Goal: Task Accomplishment & Management: Manage account settings

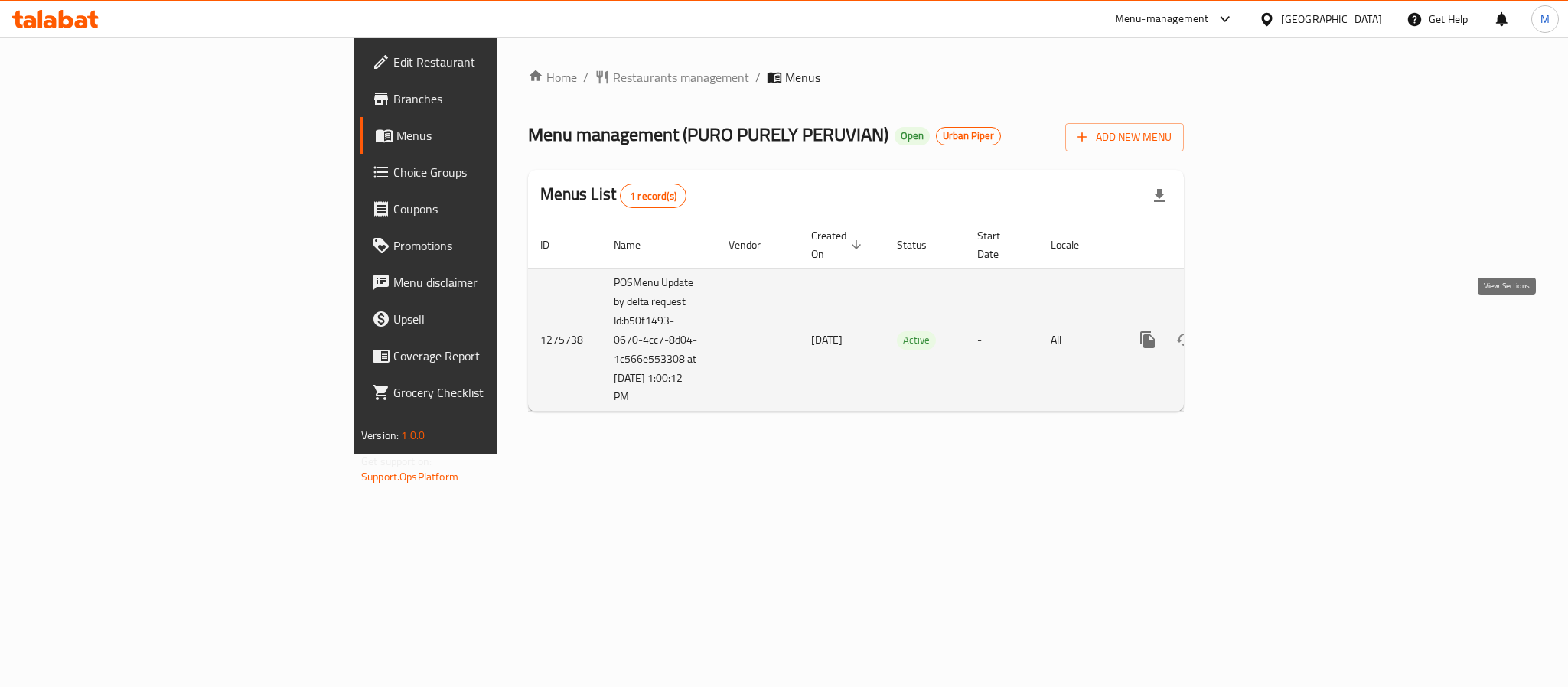
click at [1268, 331] on icon "enhanced table" at bounding box center [1258, 340] width 19 height 19
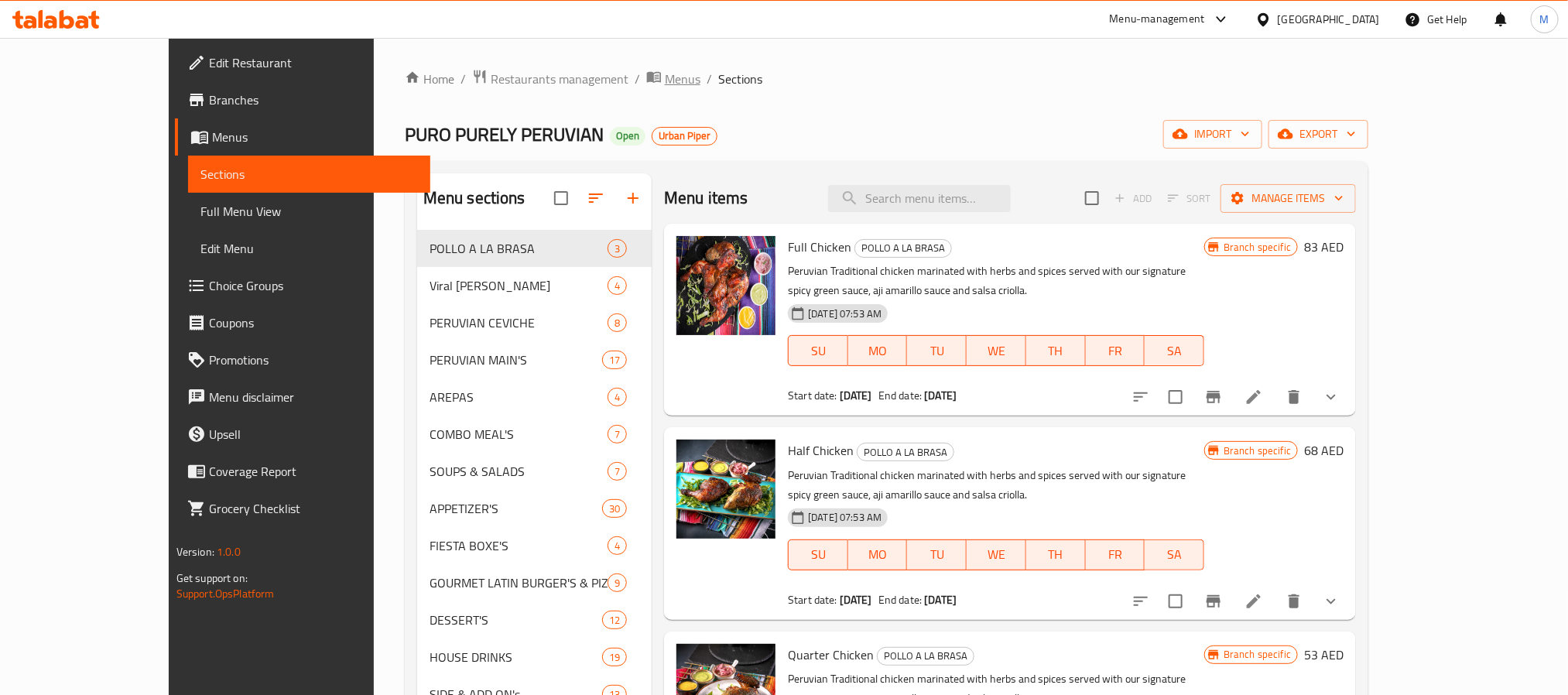
click at [646, 82] on icon "breadcrumb" at bounding box center [654, 77] width 16 height 16
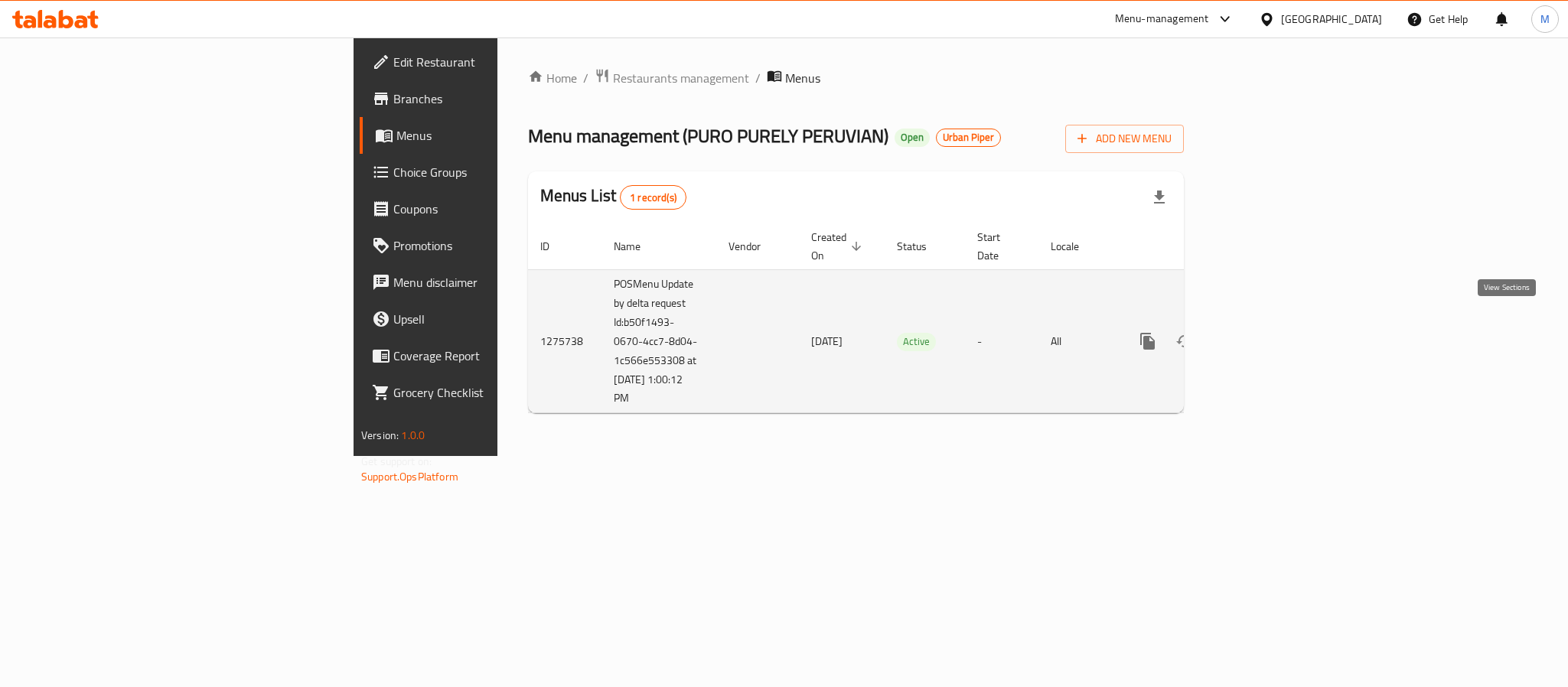
click at [1268, 332] on icon "enhanced table" at bounding box center [1258, 342] width 19 height 19
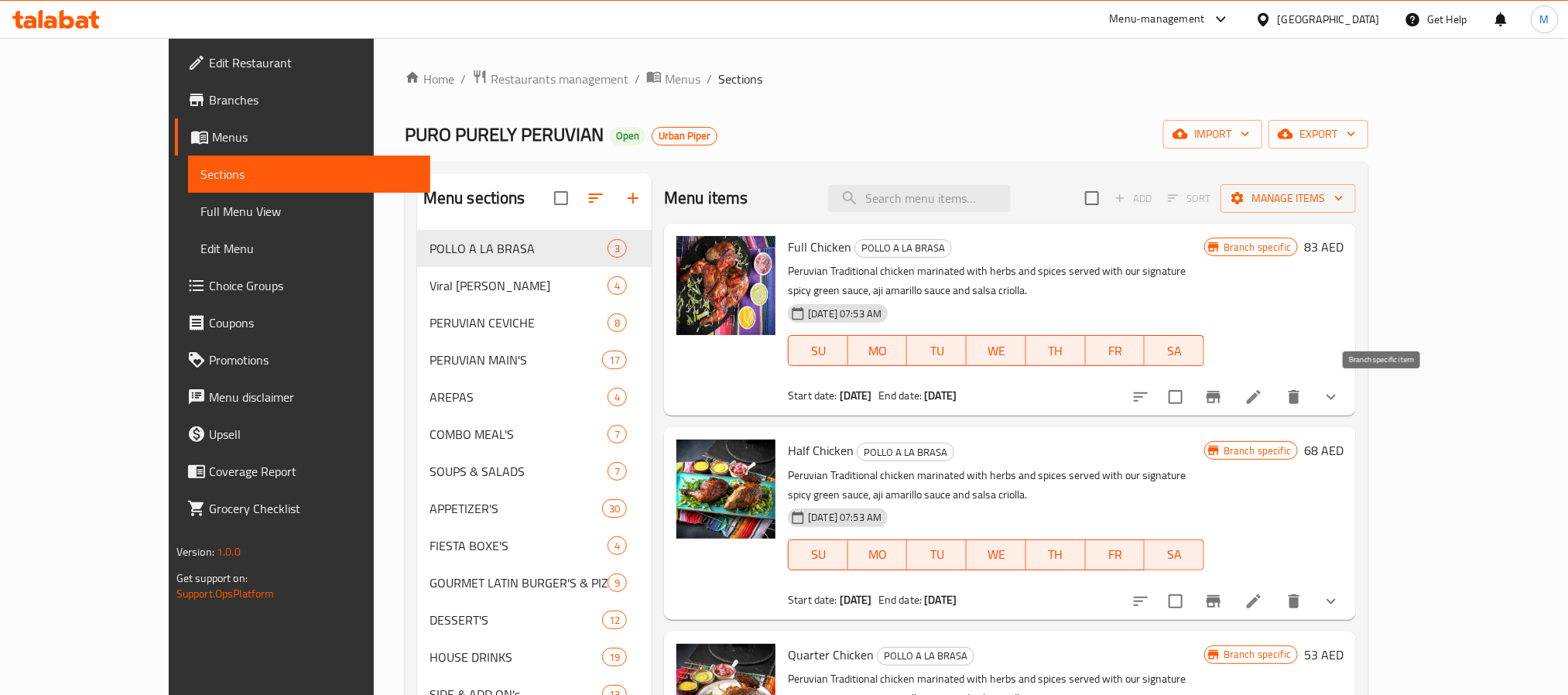
click at [1233, 400] on button "Branch-specific-item" at bounding box center [1213, 397] width 37 height 37
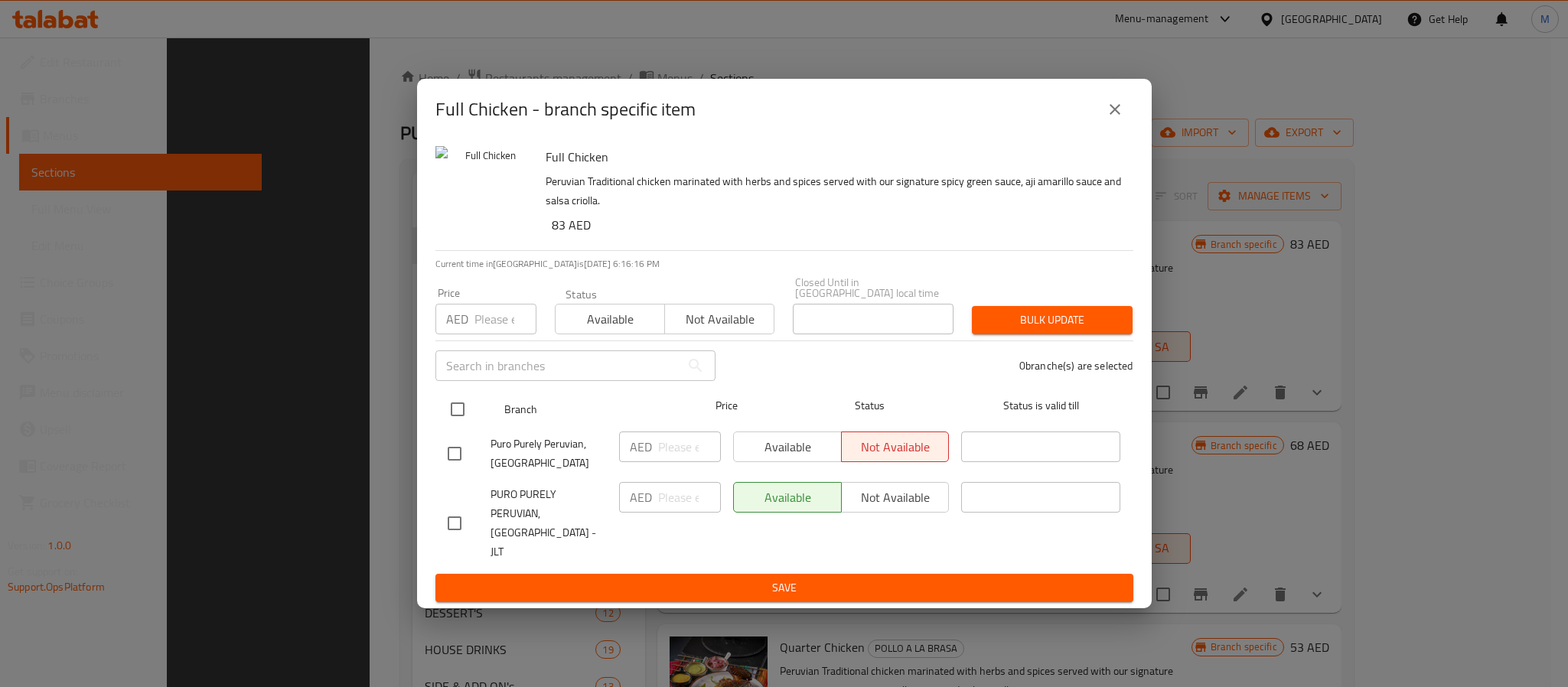
scroll to position [214, 0]
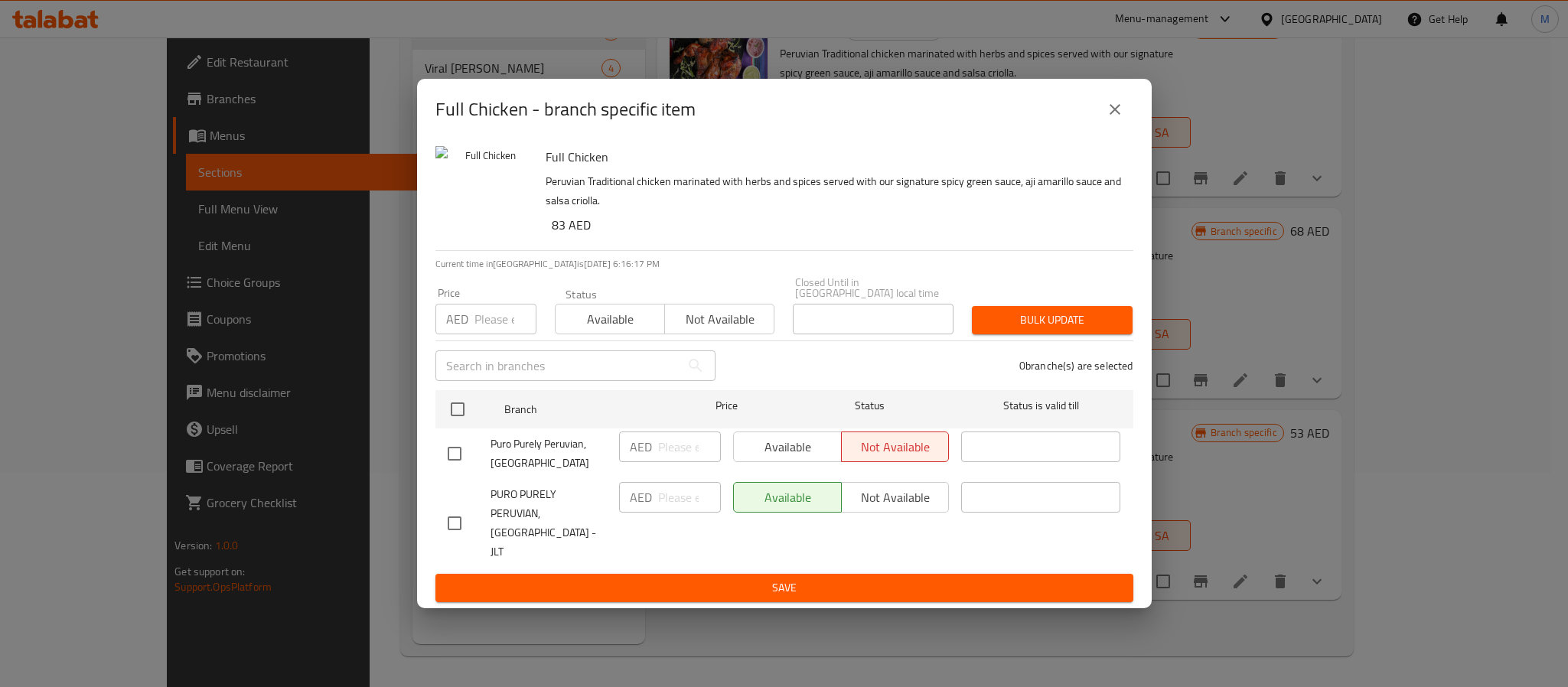
click at [796, 128] on div "Full Chicken - branch specific item" at bounding box center [784, 109] width 698 height 36
click at [1102, 127] on button "close" at bounding box center [1115, 109] width 36 height 36
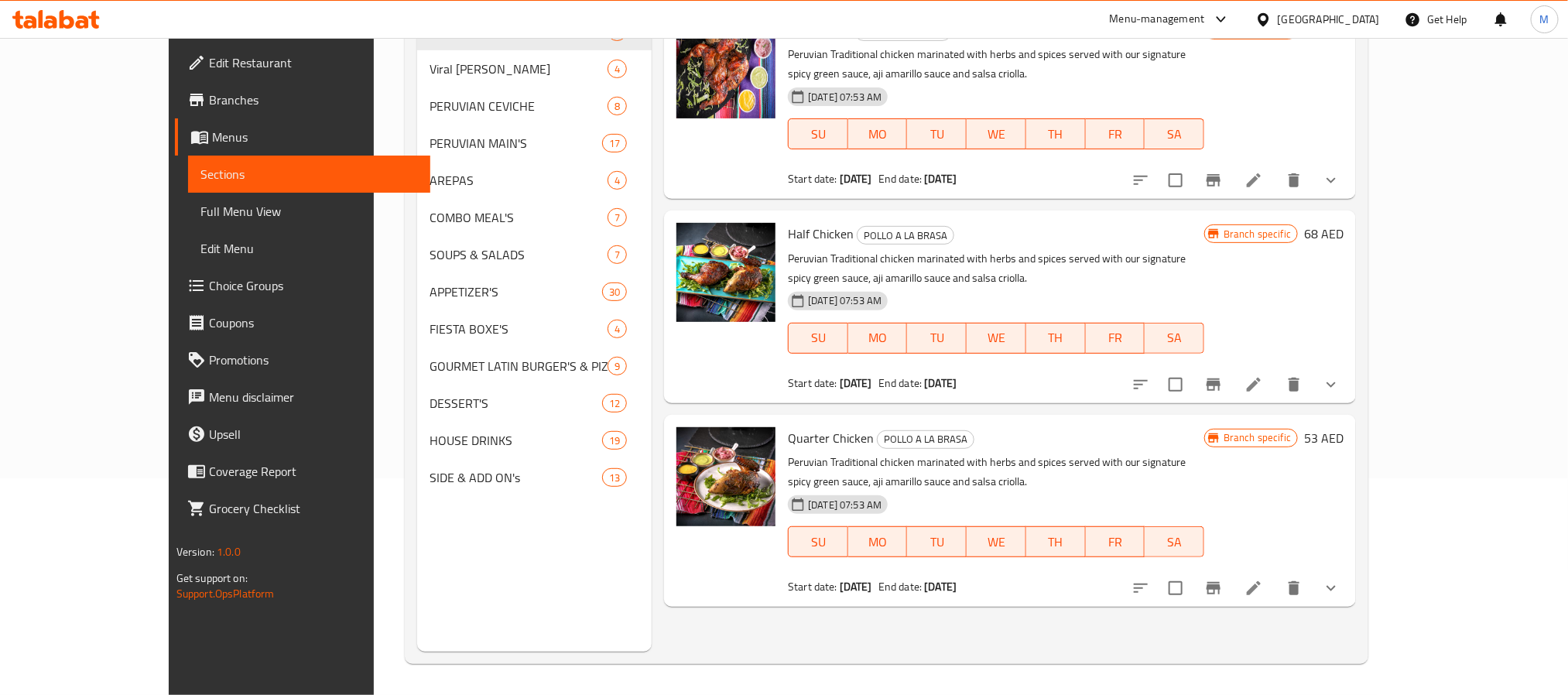
click at [1223, 379] on icon "Branch-specific-item" at bounding box center [1214, 385] width 19 height 19
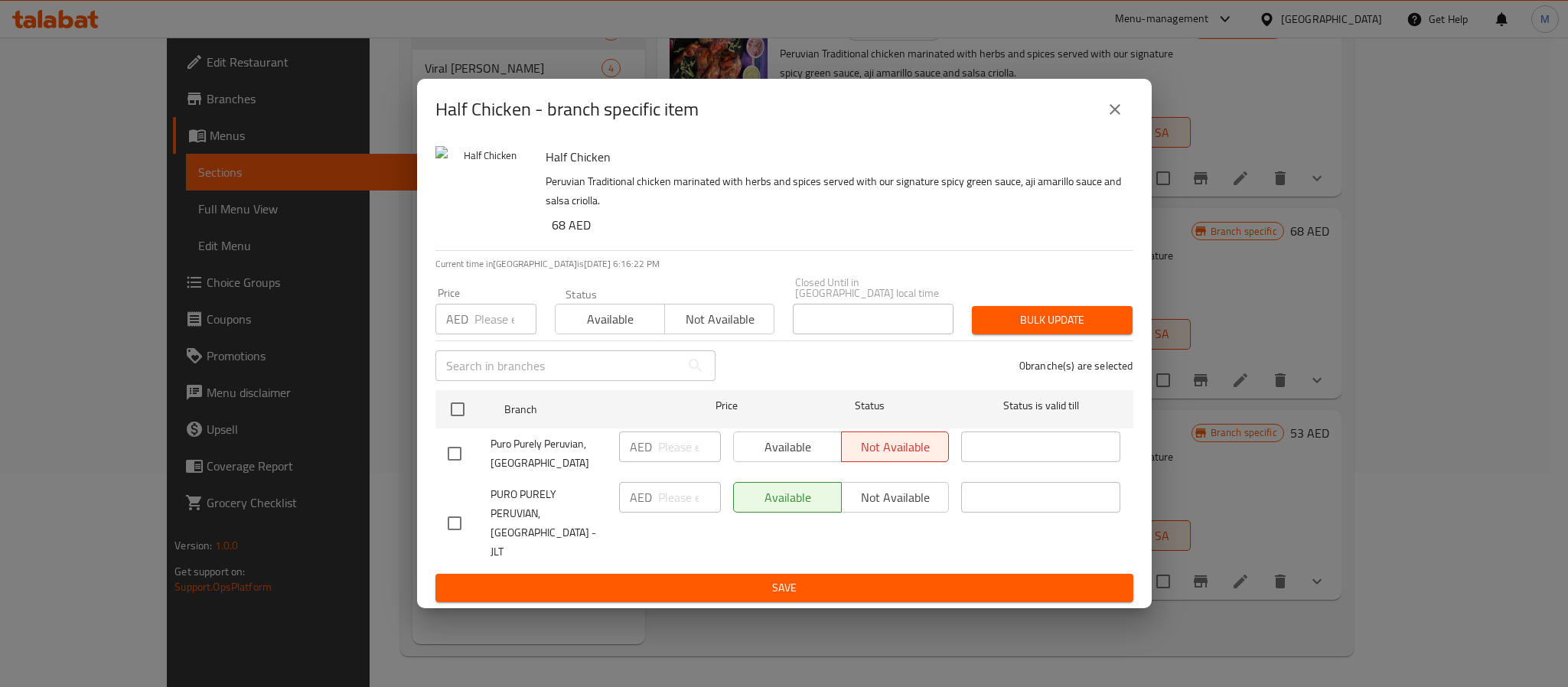
click at [816, 128] on div "Half Chicken - branch specific item" at bounding box center [784, 109] width 698 height 36
click at [1103, 125] on button "close" at bounding box center [1115, 109] width 36 height 36
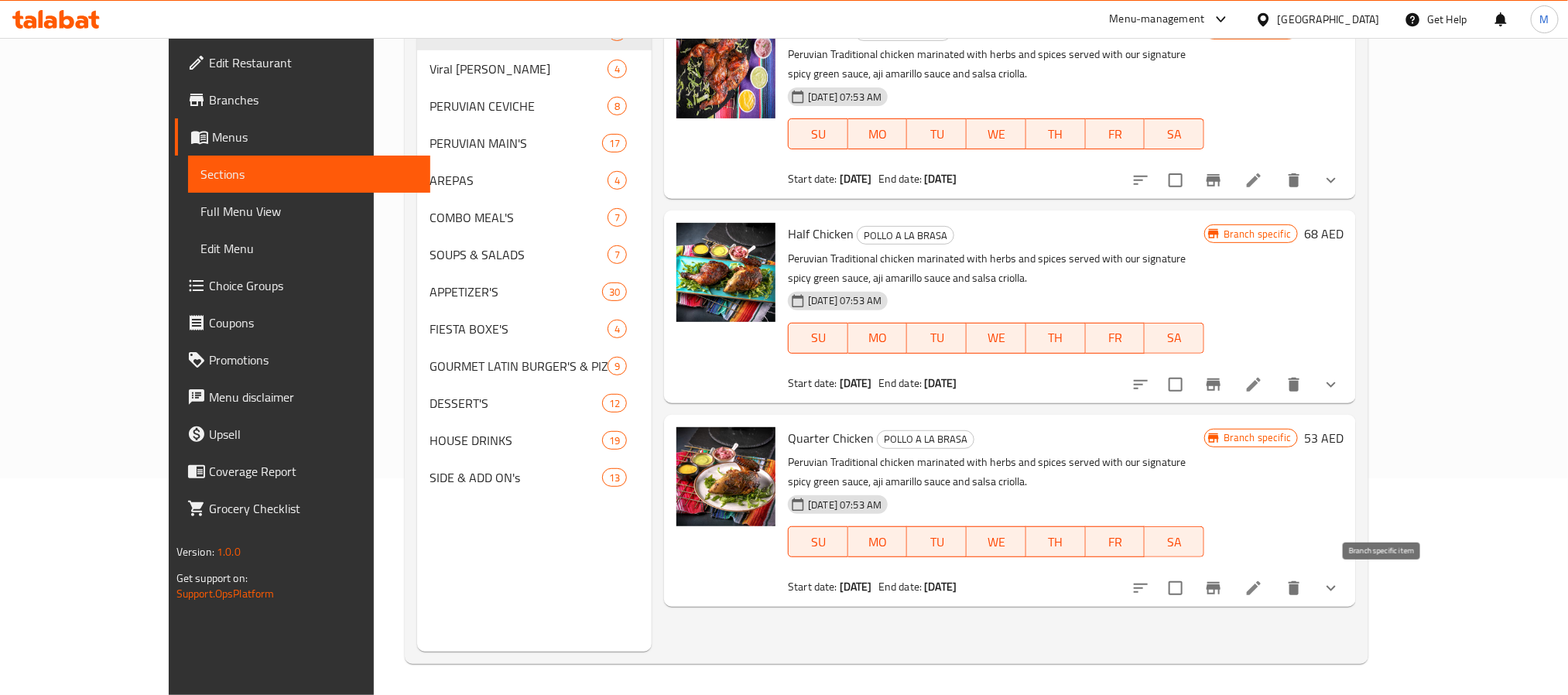
click at [1221, 590] on icon "Branch-specific-item" at bounding box center [1214, 588] width 14 height 13
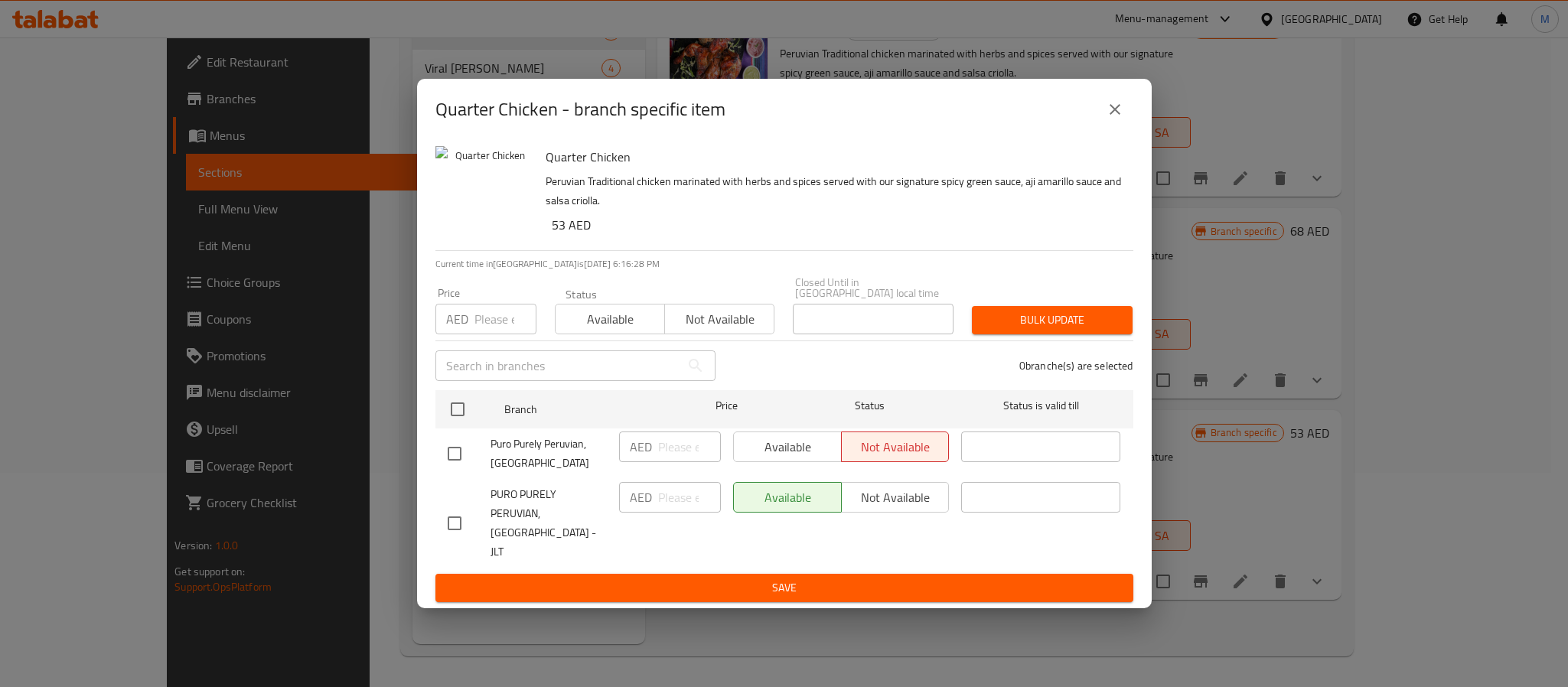
click at [795, 128] on div "Quarter Chicken - branch specific item" at bounding box center [784, 109] width 698 height 36
click at [1122, 111] on icon "close" at bounding box center [1115, 109] width 19 height 19
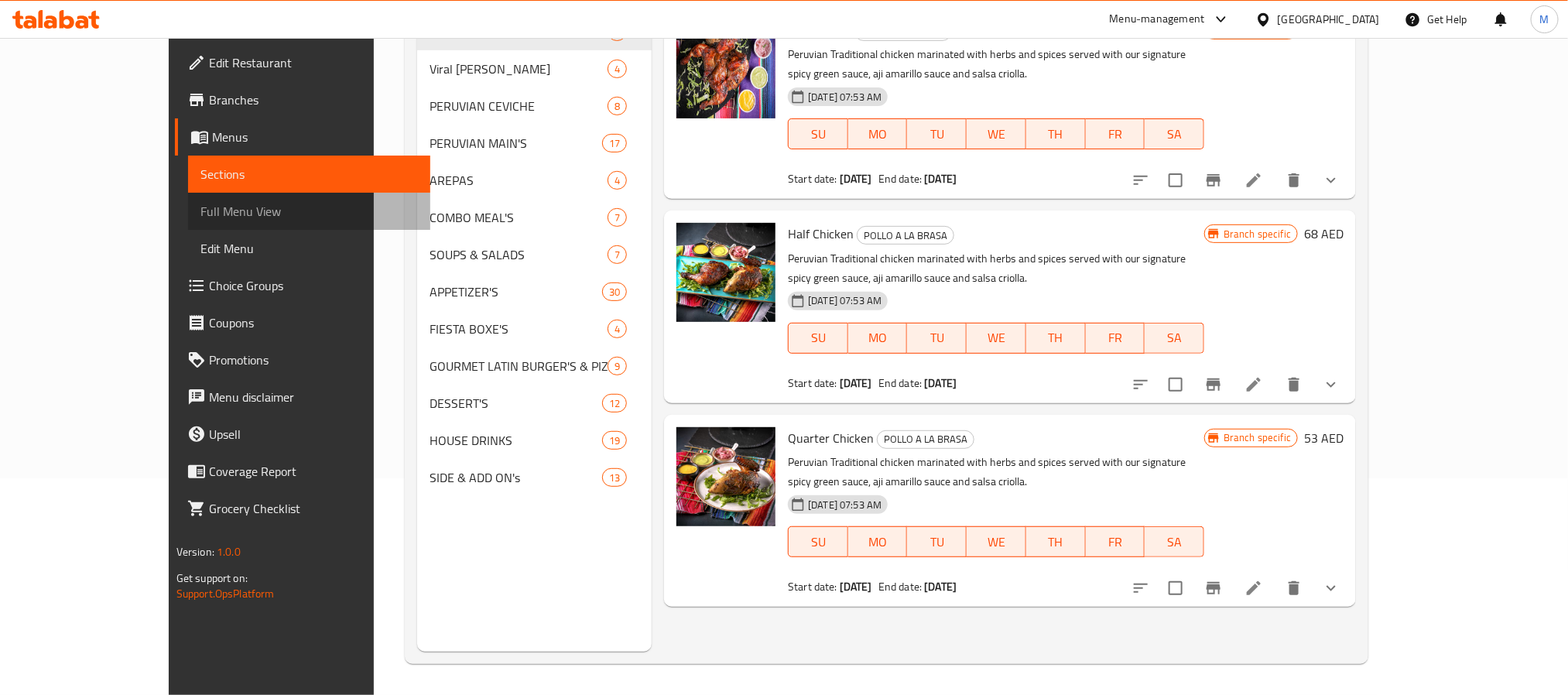
click at [200, 204] on span "Full Menu View" at bounding box center [309, 211] width 217 height 19
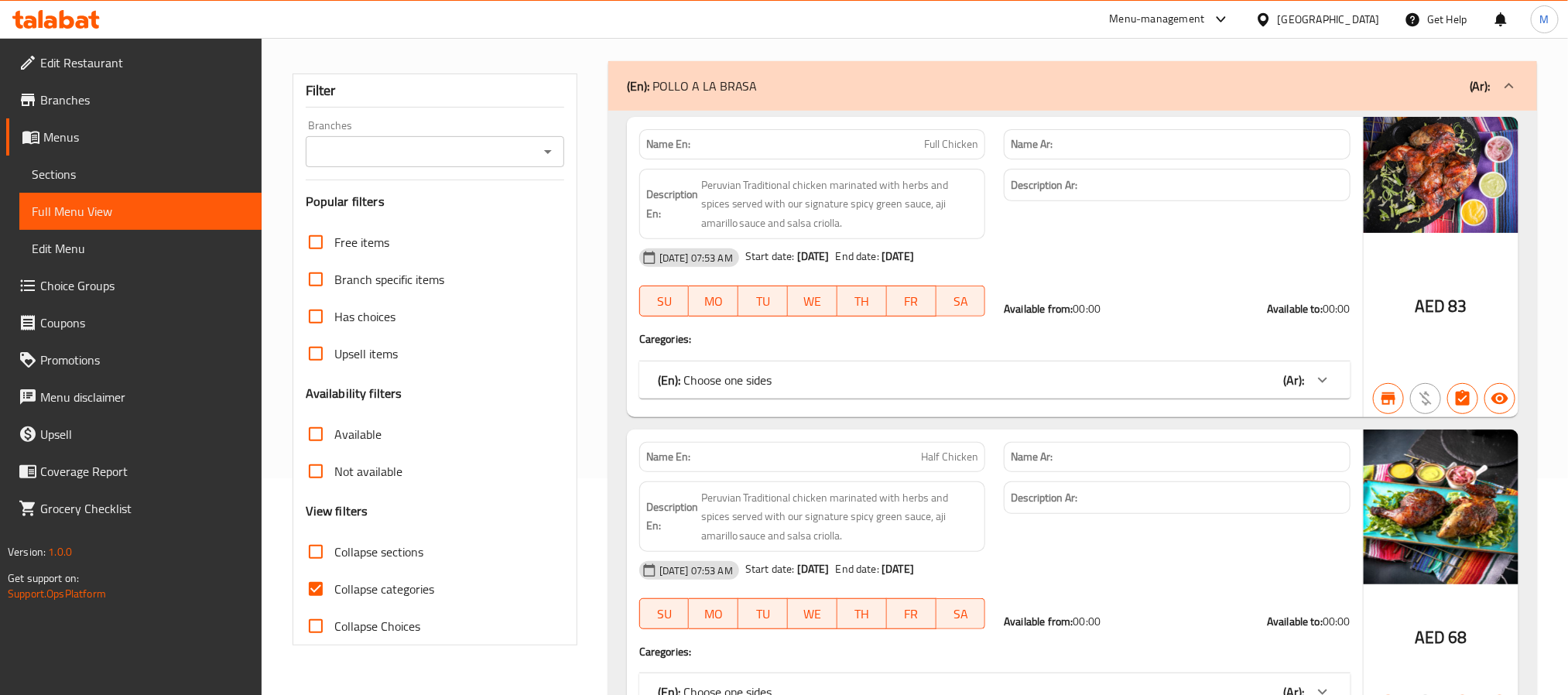
click at [314, 555] on input "Collapse sections" at bounding box center [316, 551] width 37 height 37
checkbox input "true"
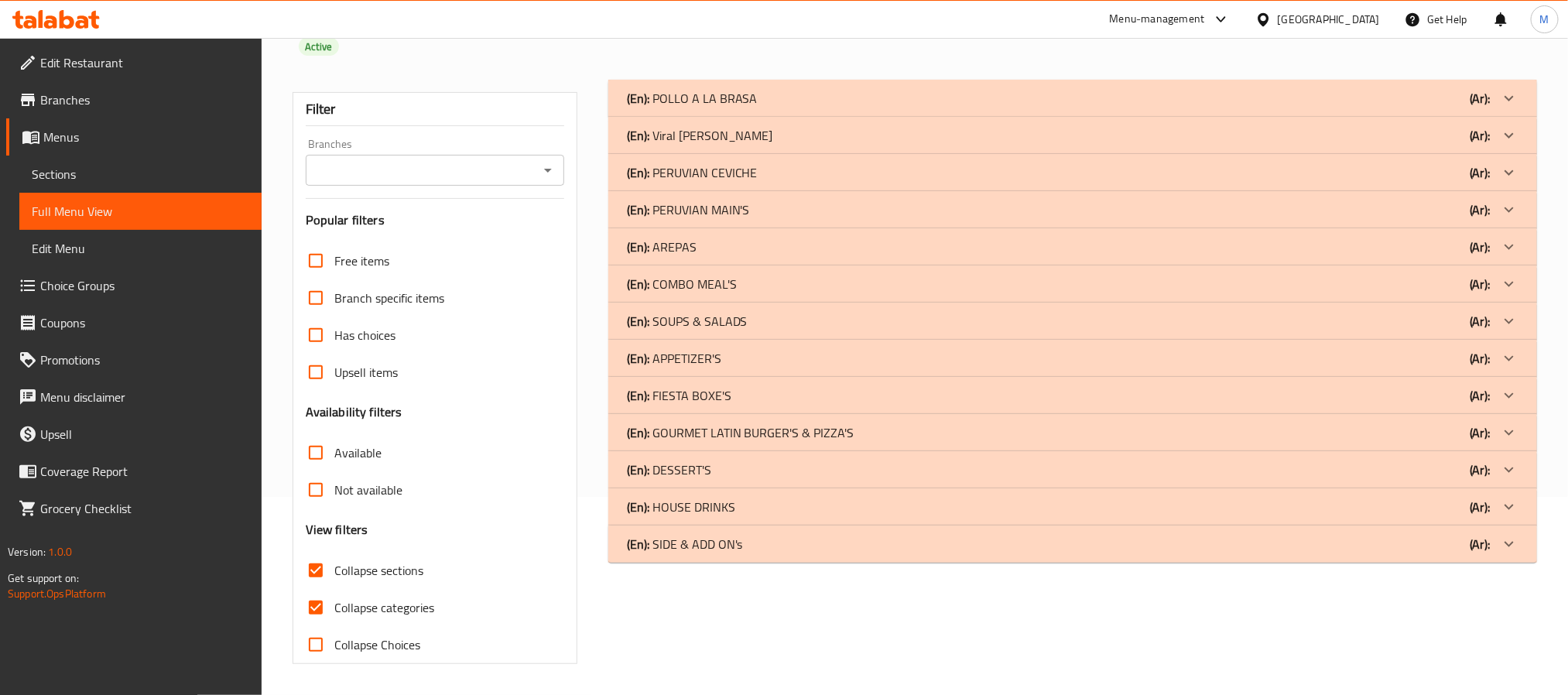
click at [312, 591] on input "Collapse categories" at bounding box center [316, 607] width 37 height 37
checkbox input "false"
click at [312, 555] on input "Collapse sections" at bounding box center [316, 570] width 37 height 37
checkbox input "false"
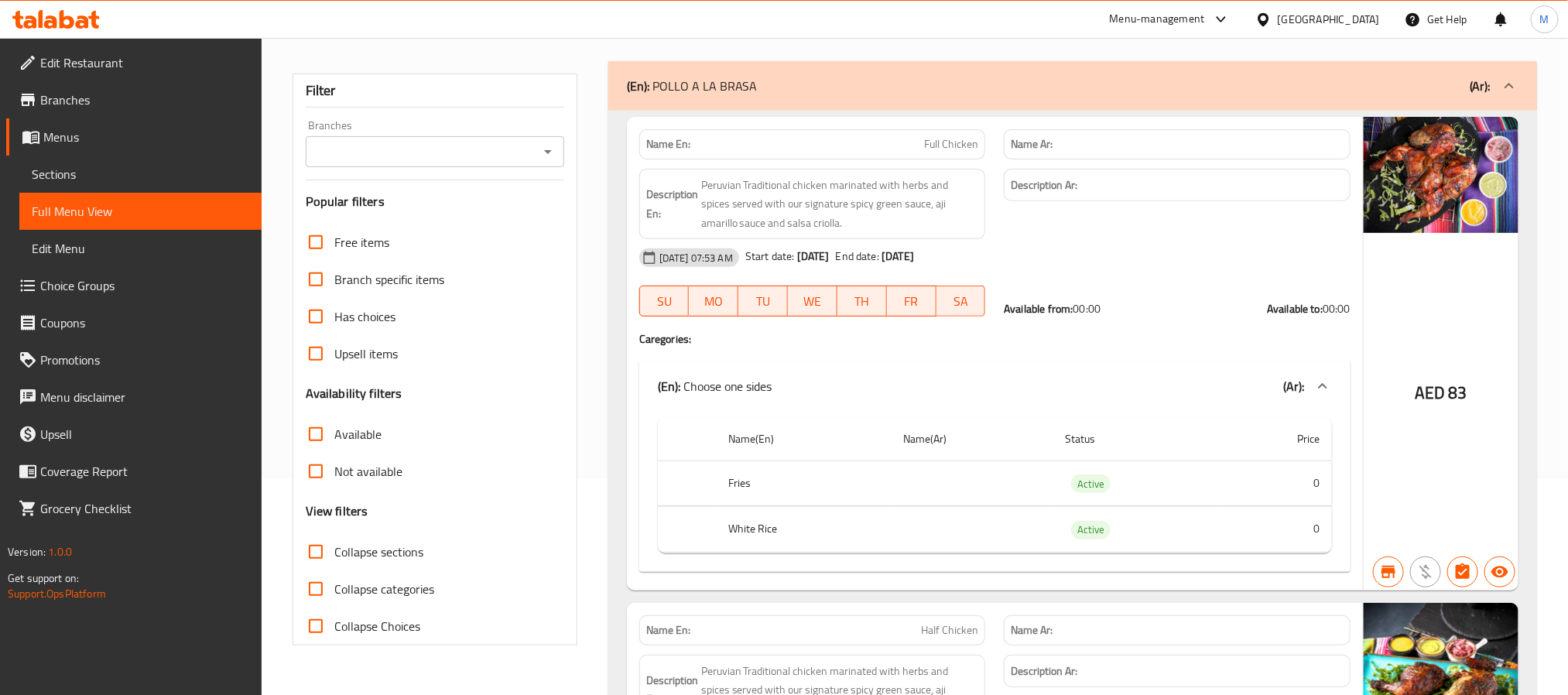
scroll to position [199, 0]
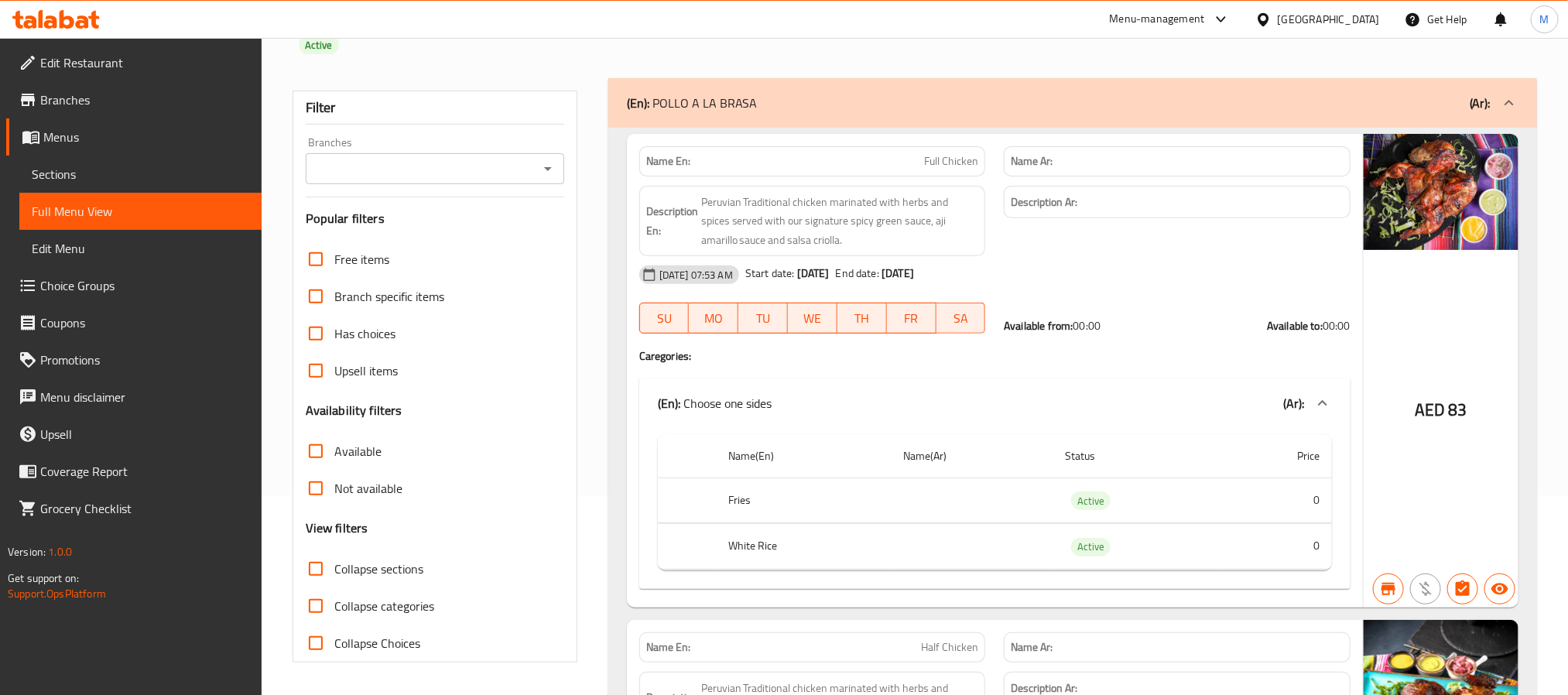
click at [490, 173] on input "Branches" at bounding box center [422, 169] width 224 height 22
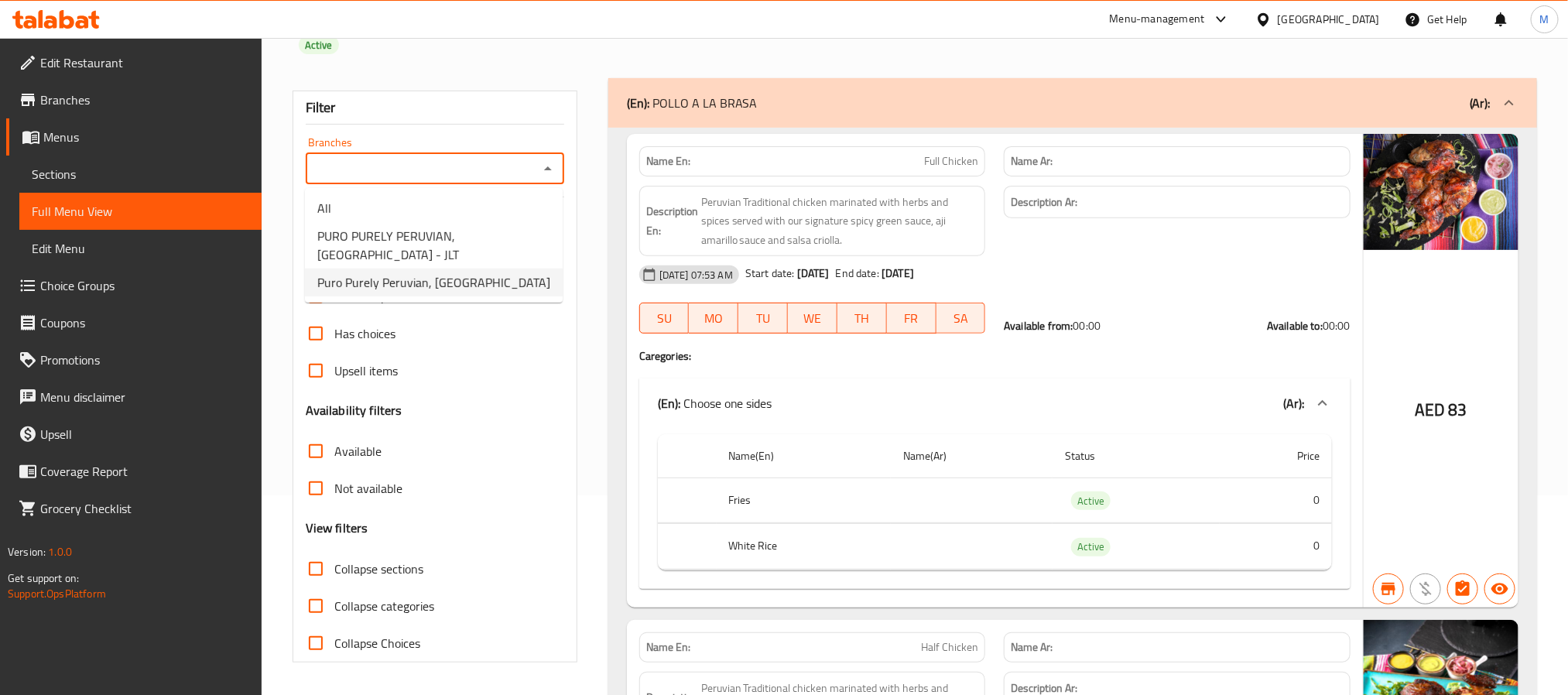
click at [396, 291] on span "Puro Purely Peruvian, [GEOGRAPHIC_DATA]" at bounding box center [433, 283] width 233 height 19
type input "Puro Purely Peruvian, [GEOGRAPHIC_DATA]"
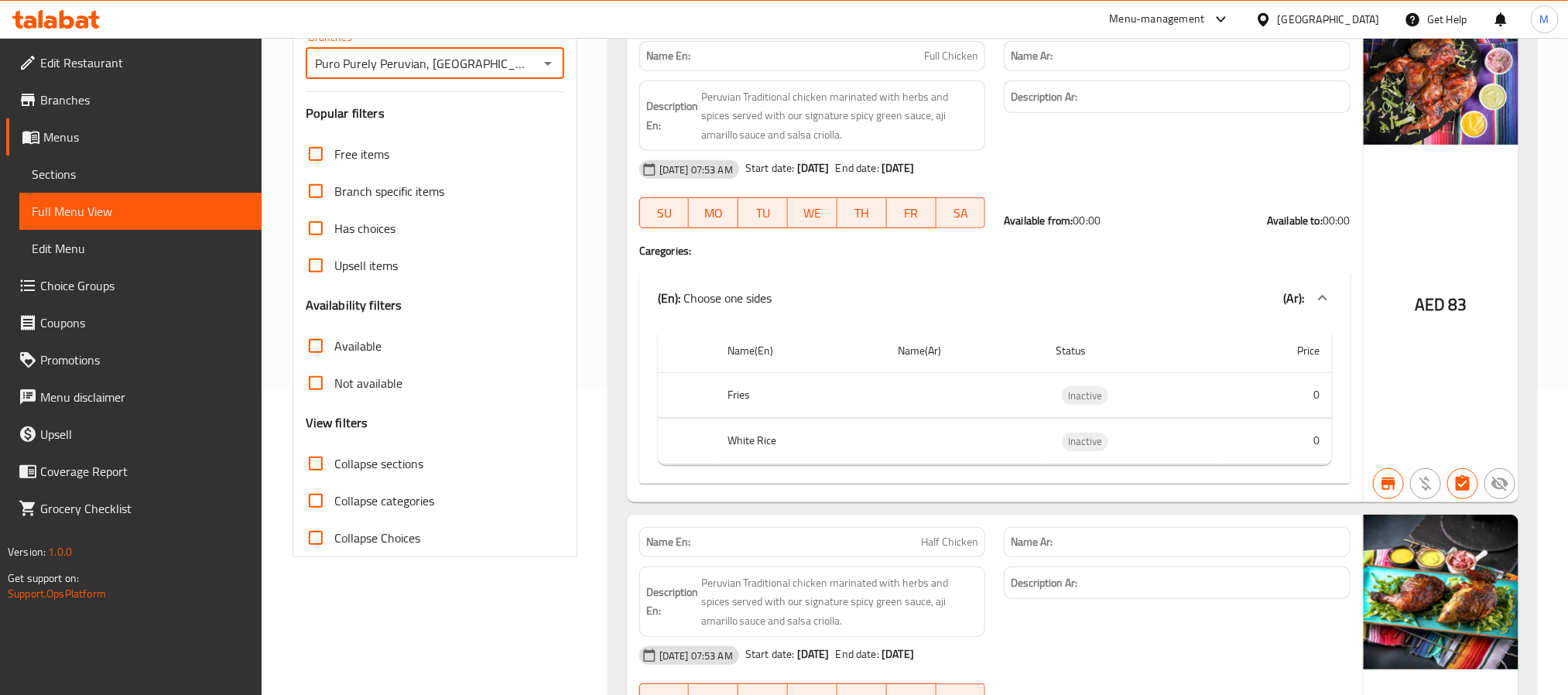
scroll to position [0, 0]
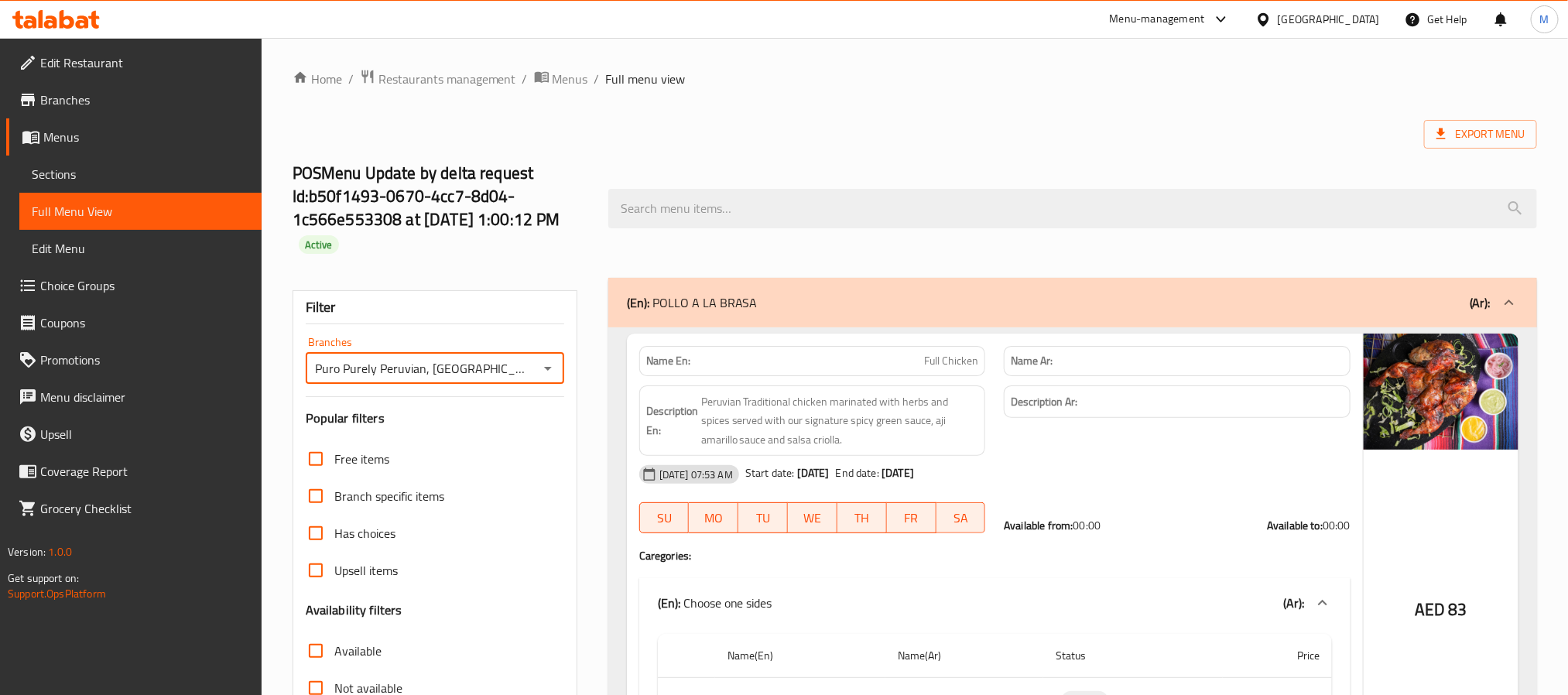
click at [65, 103] on span "Branches" at bounding box center [144, 100] width 209 height 19
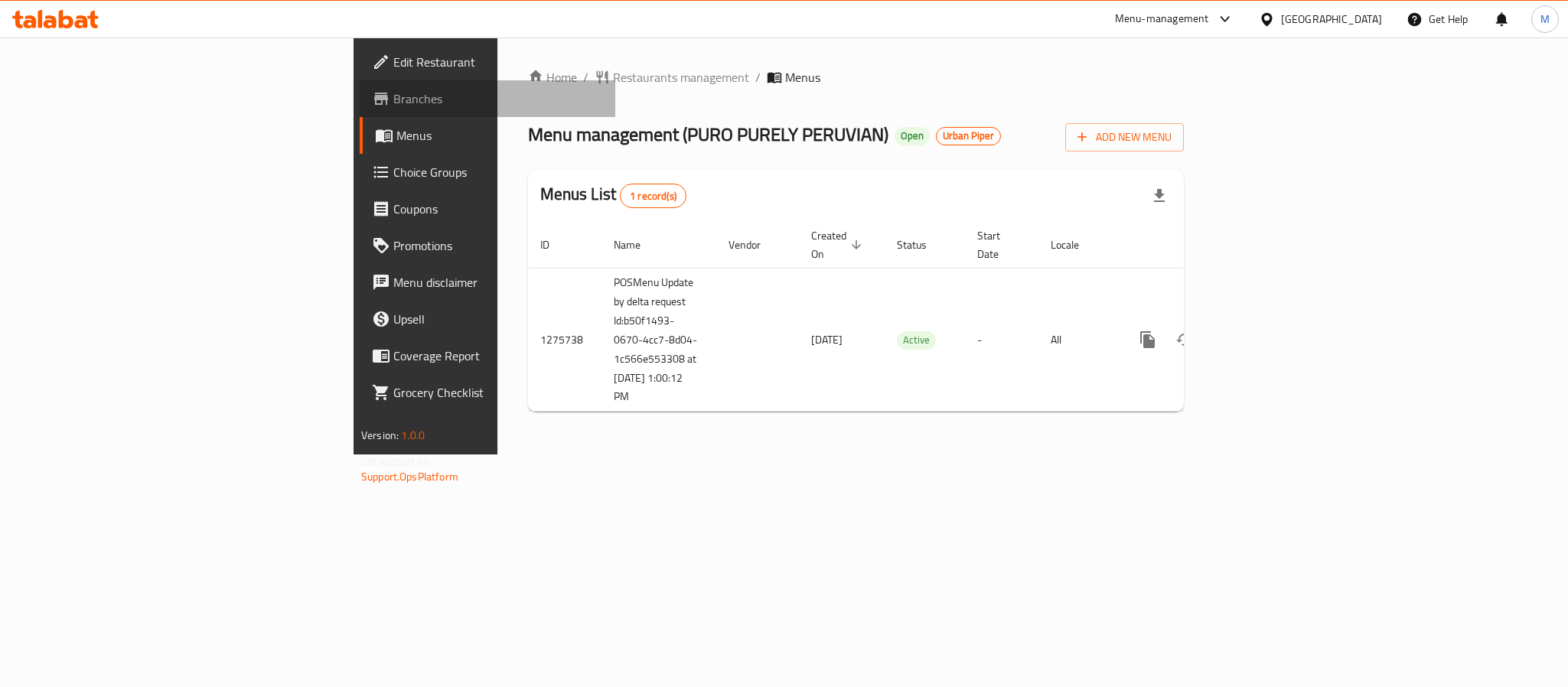
click at [394, 95] on span "Branches" at bounding box center [498, 99] width 210 height 19
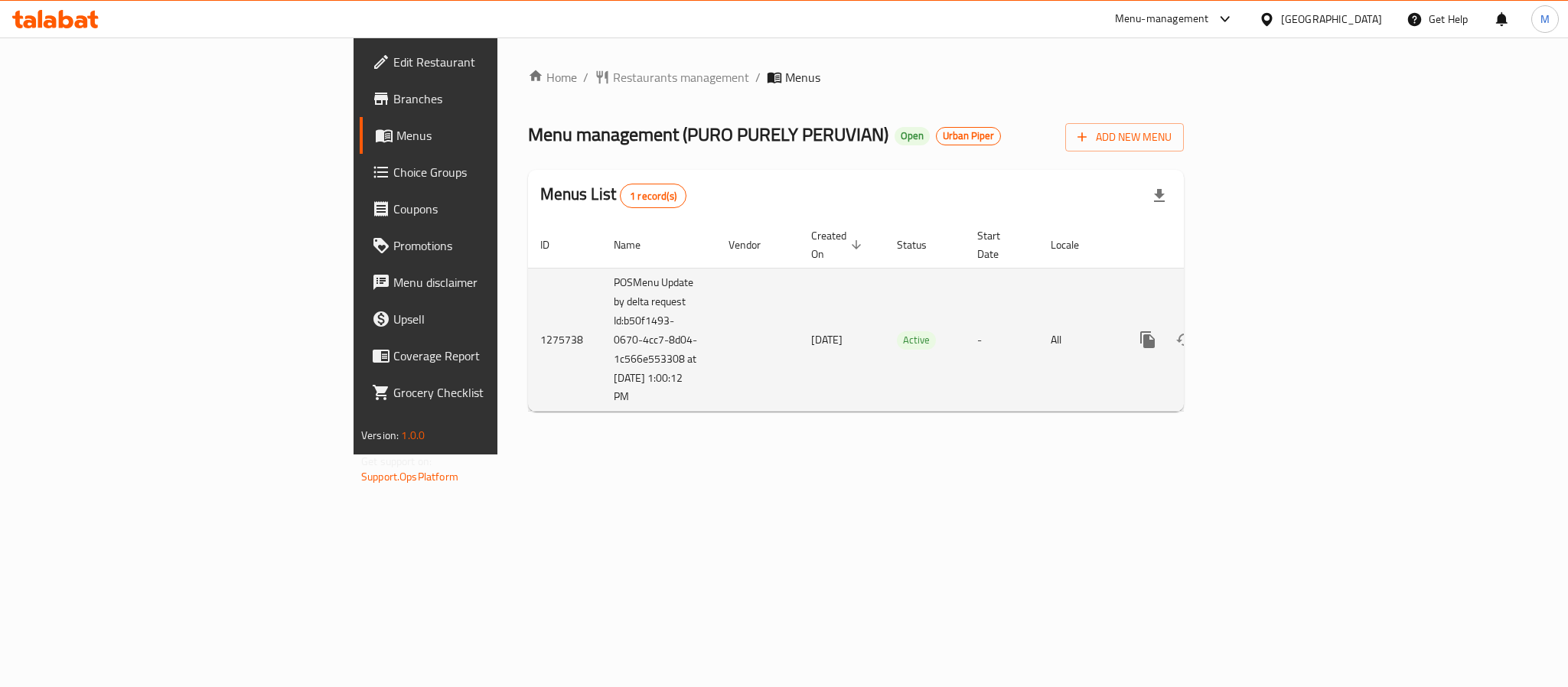
click at [602, 304] on td "POSMenu Update by delta request Id:b50f1493-0670-4cc7-8d04-1c566e553308 at [DAT…" at bounding box center [659, 339] width 115 height 144
drag, startPoint x: 394, startPoint y: 304, endPoint x: 441, endPoint y: 381, distance: 90.2
click at [602, 381] on td "POSMenu Update by delta request Id:b50f1493-0670-4cc7-8d04-1c566e553308 at [DAT…" at bounding box center [659, 339] width 115 height 144
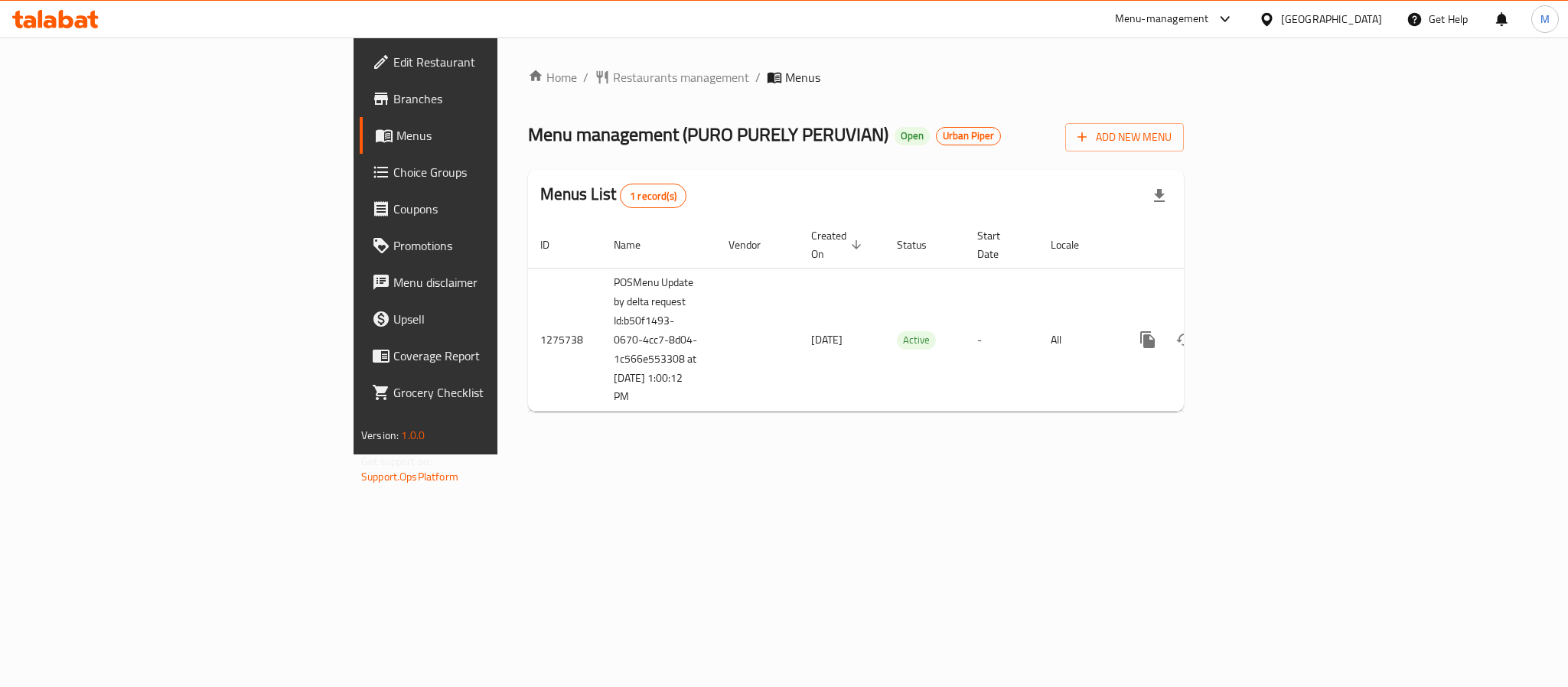
copy td "b50f1493-0670-4cc7-8d04-1c566e553308 at 9/13/2025 1:00:12 PM"
click at [613, 432] on div "Home / Restaurants management / Menus Menu management ( PURO PURELY PERUVIAN ) …" at bounding box center [856, 245] width 717 height 417
click at [394, 101] on span "Branches" at bounding box center [498, 99] width 210 height 19
